Goal: Task Accomplishment & Management: Use online tool/utility

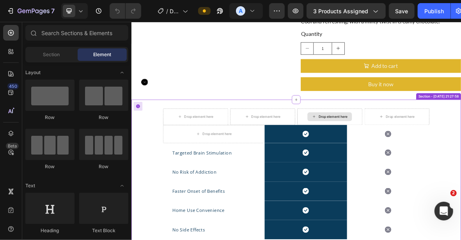
scroll to position [195, 0]
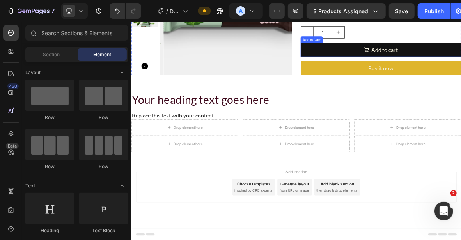
scroll to position [139, 0]
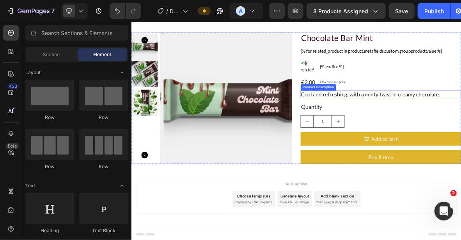
scroll to position [0, 0]
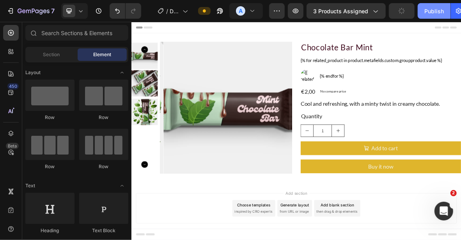
click at [436, 12] on div "Publish" at bounding box center [433, 11] width 19 height 8
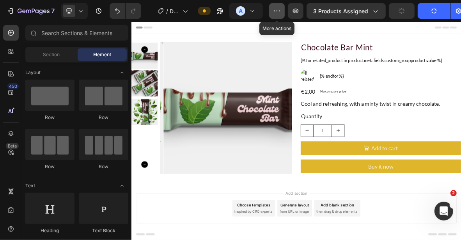
click at [279, 11] on button "button" at bounding box center [277, 11] width 16 height 16
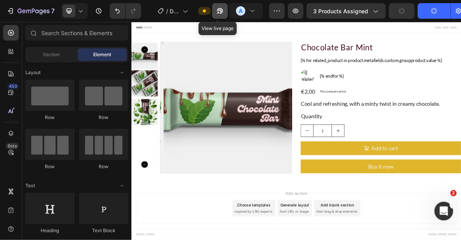
click at [217, 12] on icon "button" at bounding box center [220, 11] width 8 height 8
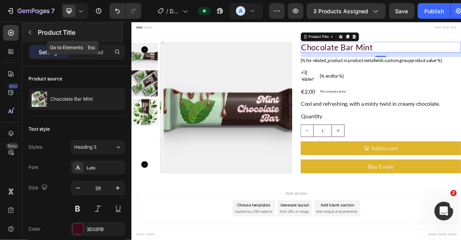
click at [31, 32] on icon "button" at bounding box center [30, 32] width 6 height 6
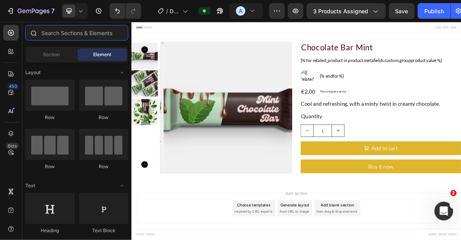
click at [57, 32] on input "text" at bounding box center [76, 33] width 103 height 16
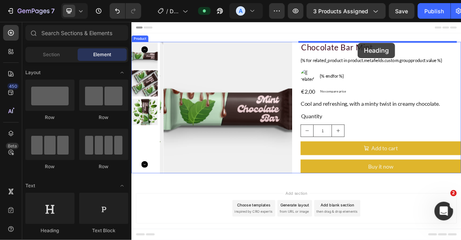
drag, startPoint x: 456, startPoint y: 100, endPoint x: 452, endPoint y: 51, distance: 48.9
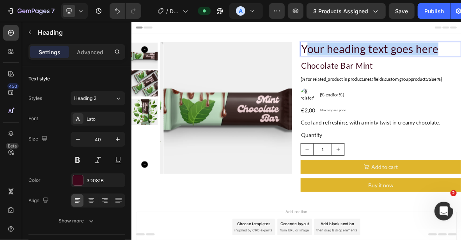
drag, startPoint x: 377, startPoint y: 57, endPoint x: 602, endPoint y: 60, distance: 225.0
click at [460, 60] on html "Header Image Related posts Heading Image Cycling's Next Big Thing Unveiled Butt…" at bounding box center [365, 196] width 468 height 350
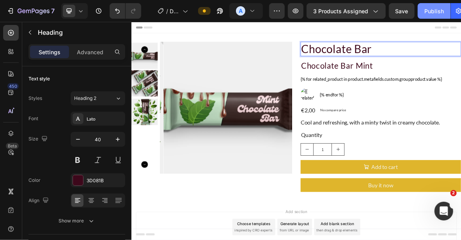
click at [430, 11] on div "Publish" at bounding box center [433, 11] width 19 height 8
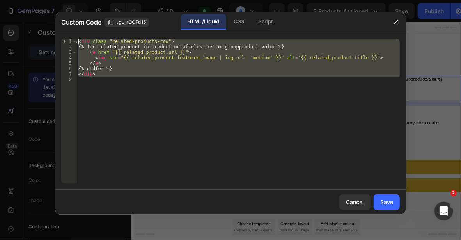
drag, startPoint x: 134, startPoint y: 82, endPoint x: 68, endPoint y: 39, distance: 78.5
click at [68, 39] on div "1 2 3 4 5 6 7 8 < div class = "related-products-row" > {% for related_product i…" at bounding box center [230, 111] width 338 height 145
type textarea "<div class="related-products-row"> {% for related_product in product.metafields…"
click at [312, 117] on div "< div class = "related-products-row" > {% for related_product in product.metafi…" at bounding box center [238, 111] width 323 height 145
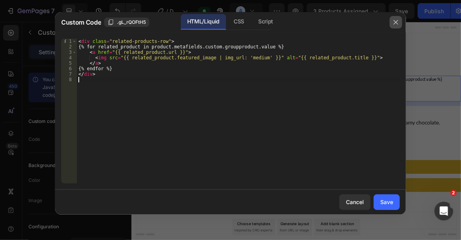
click at [393, 21] on icon "button" at bounding box center [396, 22] width 6 height 6
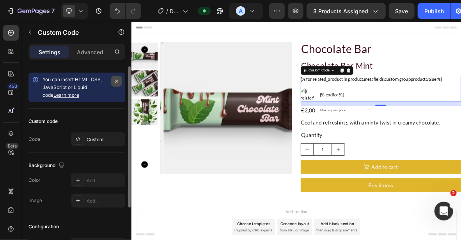
click at [117, 80] on icon "button" at bounding box center [116, 81] width 3 height 3
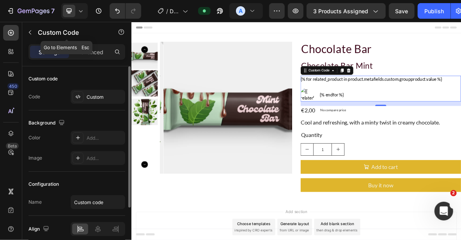
drag, startPoint x: 31, startPoint y: 31, endPoint x: 88, endPoint y: 31, distance: 57.3
click at [31, 31] on icon "button" at bounding box center [30, 32] width 6 height 6
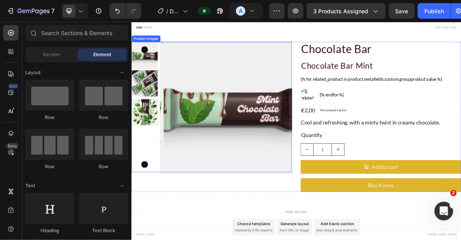
click at [338, 53] on img at bounding box center [269, 143] width 187 height 187
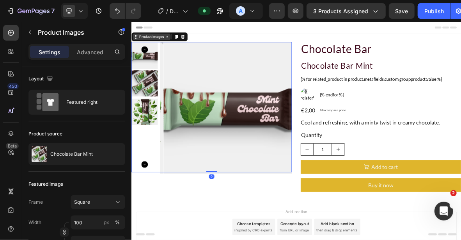
click at [162, 43] on div "Product Images" at bounding box center [160, 42] width 38 height 7
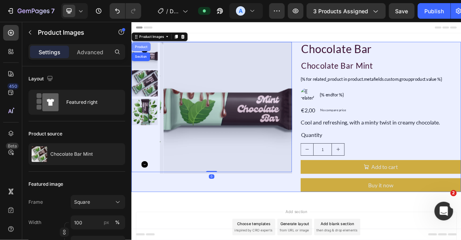
click at [143, 58] on div "Product" at bounding box center [145, 57] width 21 height 5
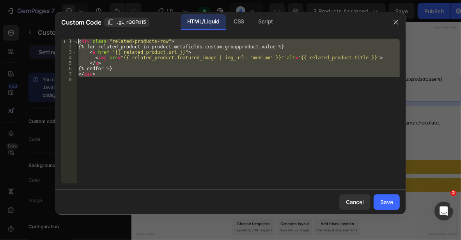
drag, startPoint x: 136, startPoint y: 87, endPoint x: 65, endPoint y: 33, distance: 89.0
click at [65, 33] on div "1 2 3 4 5 6 7 8 < div class = "related-products-row" > {% for related_product i…" at bounding box center [230, 110] width 351 height 157
click at [265, 21] on div "Script" at bounding box center [265, 22] width 27 height 16
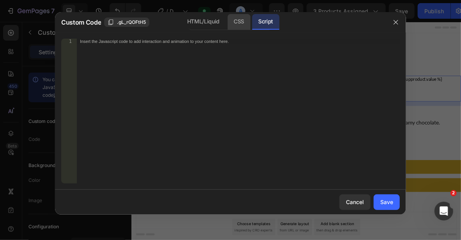
click at [235, 27] on div "CSS" at bounding box center [238, 22] width 23 height 16
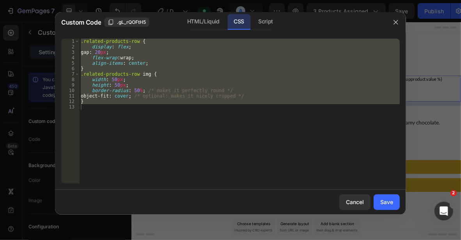
type textarea "}"
click at [266, 142] on div ".related-products-row { display : flex ; gap : 20 px ; flex-wrap : wrap ; align…" at bounding box center [239, 111] width 321 height 145
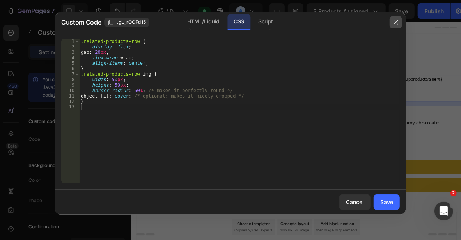
click at [391, 22] on button "button" at bounding box center [396, 22] width 12 height 12
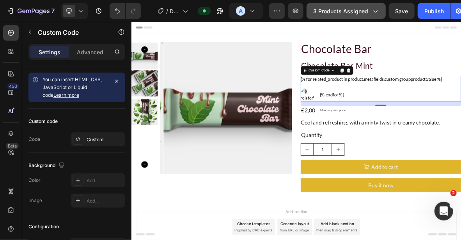
click at [360, 11] on span "3 products assigned" at bounding box center [340, 11] width 55 height 8
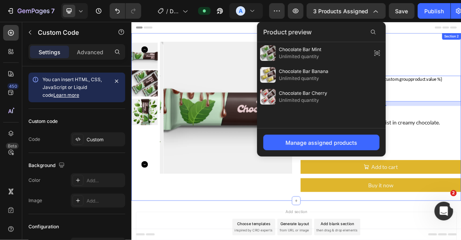
click at [460, 49] on div "Product Images Chocolate Bar Heading Chocolate Bar Mint Product Title {% for re…" at bounding box center [365, 156] width 468 height 238
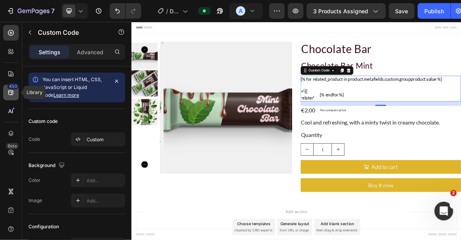
click at [11, 91] on icon at bounding box center [10, 92] width 5 height 5
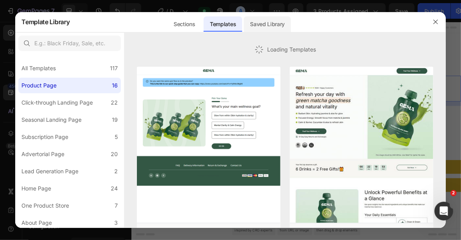
click at [273, 26] on div "Saved Library" at bounding box center [267, 24] width 47 height 16
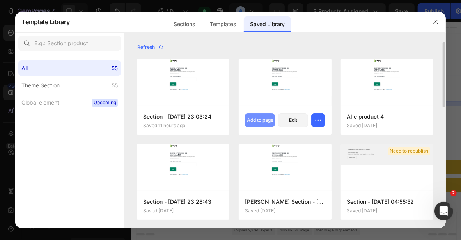
click at [264, 121] on div "Add to page" at bounding box center [260, 120] width 27 height 7
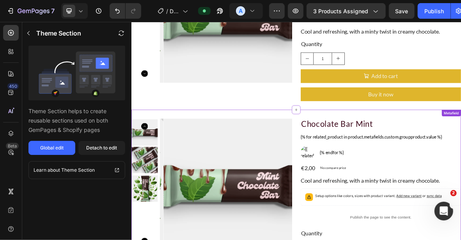
scroll to position [12, 0]
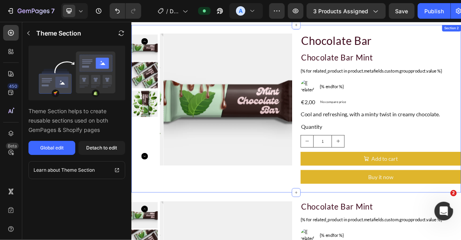
click at [460, 35] on div "Product Images Chocolate Bar Heading Chocolate Bar Mint Product Title {% for re…" at bounding box center [365, 144] width 468 height 238
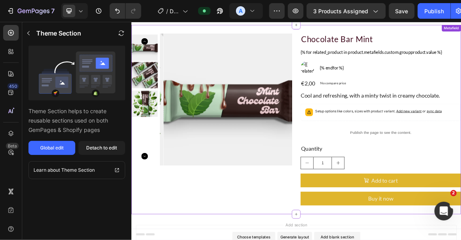
click at [92, 147] on div "Detach to edit" at bounding box center [102, 147] width 31 height 7
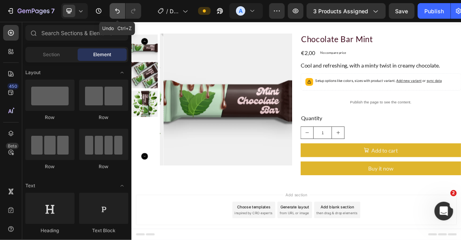
click at [117, 12] on icon "Undo/Redo" at bounding box center [117, 11] width 8 height 8
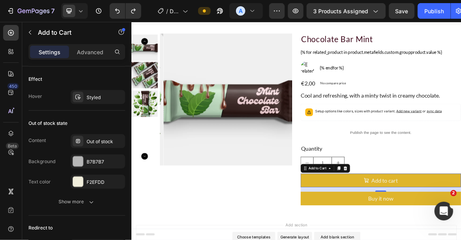
scroll to position [740, 0]
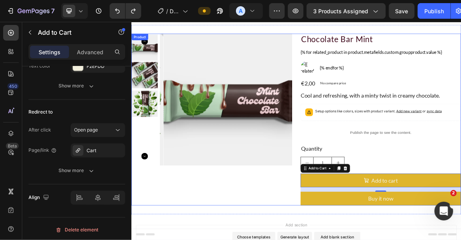
drag, startPoint x: 361, startPoint y: 83, endPoint x: 280, endPoint y: 81, distance: 81.5
click at [361, 83] on div "Product Images Chocolate Bar Mint Product Title {% for related_product in produ…" at bounding box center [365, 160] width 468 height 244
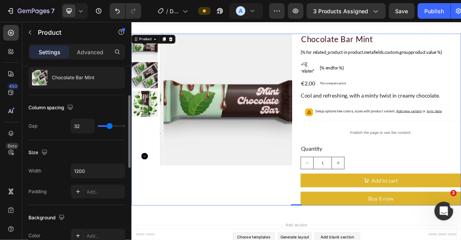
scroll to position [39, 0]
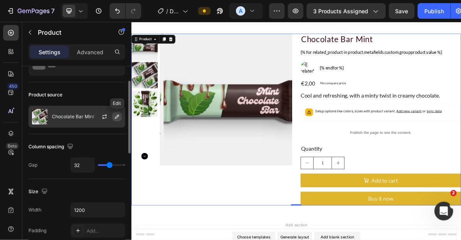
click at [118, 115] on icon "button" at bounding box center [117, 117] width 4 height 4
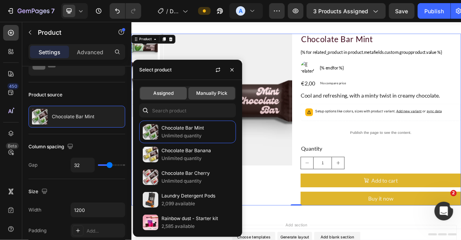
click at [161, 90] on span "Assigned" at bounding box center [163, 93] width 20 height 7
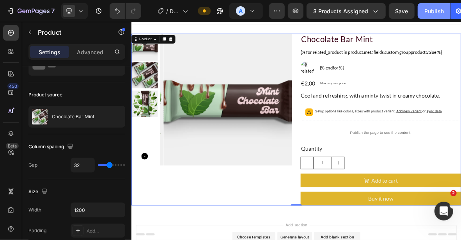
click at [429, 13] on div "Publish" at bounding box center [433, 11] width 19 height 8
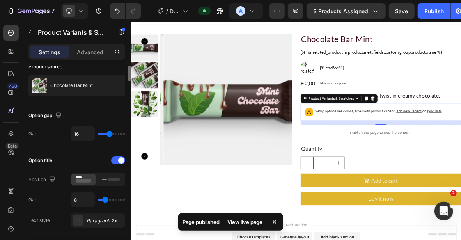
scroll to position [0, 0]
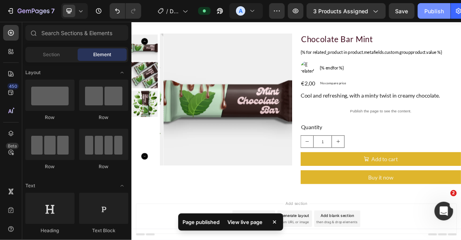
click at [432, 13] on div "Publish" at bounding box center [433, 11] width 19 height 8
